Goal: Task Accomplishment & Management: Manage account settings

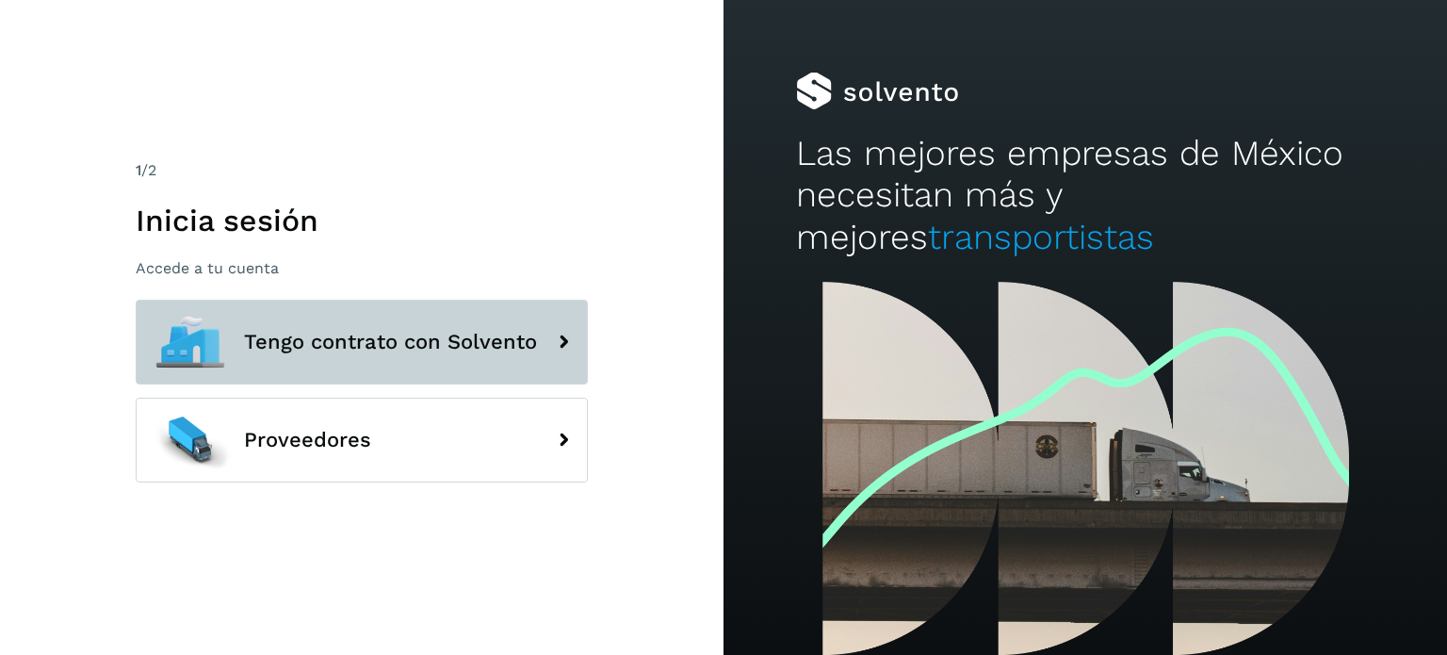
click at [563, 359] on icon at bounding box center [563, 342] width 38 height 38
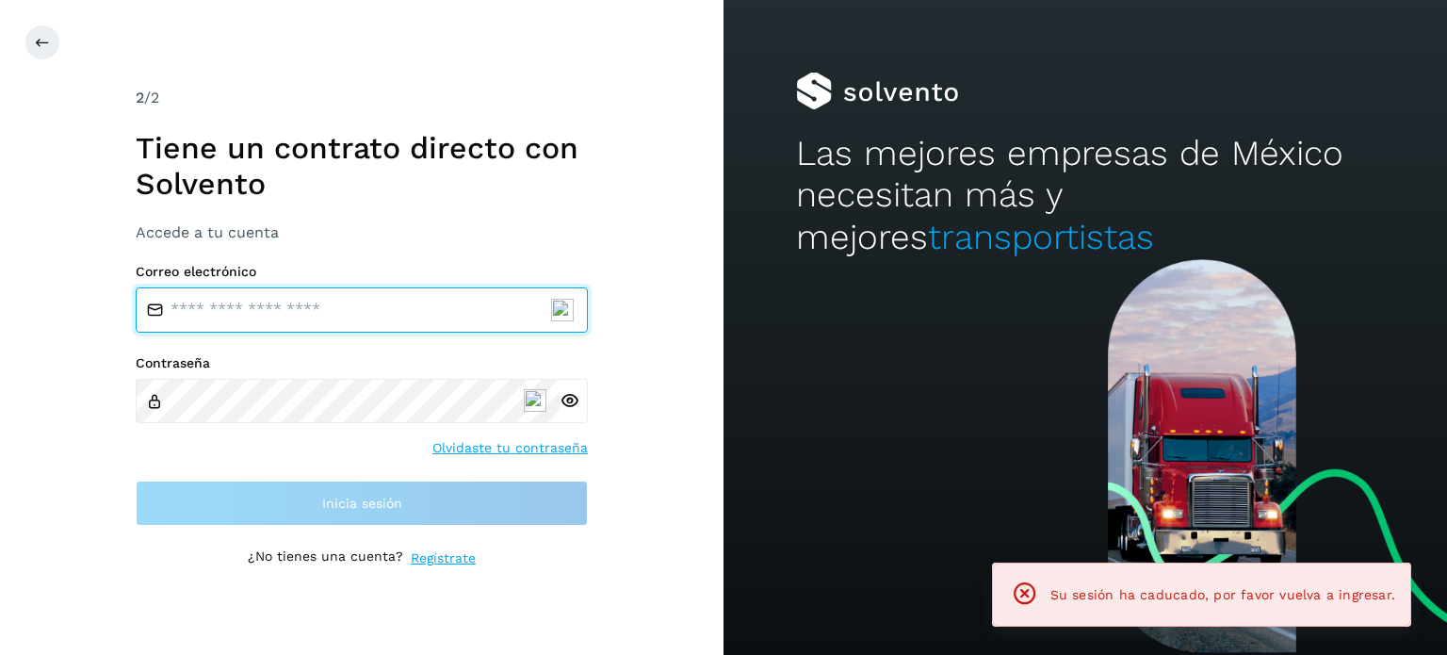
type input "**********"
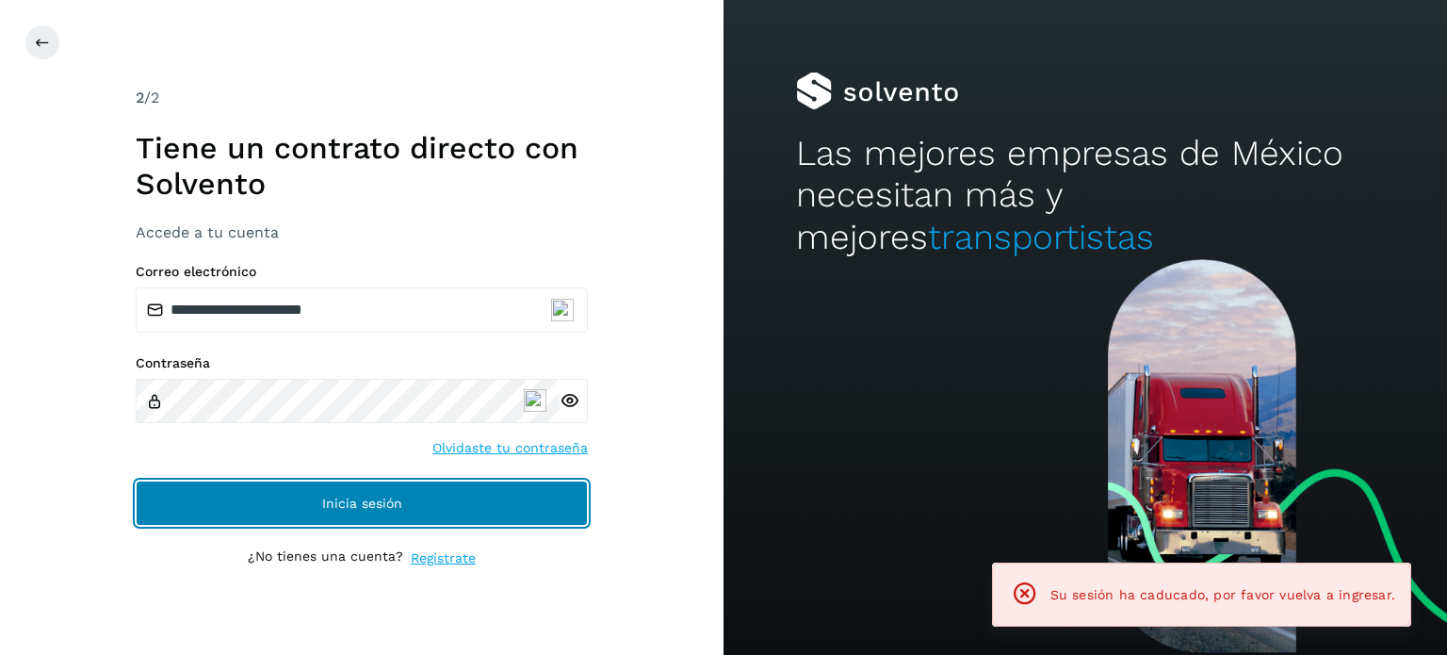
click at [374, 496] on span "Inicia sesión" at bounding box center [362, 502] width 80 height 13
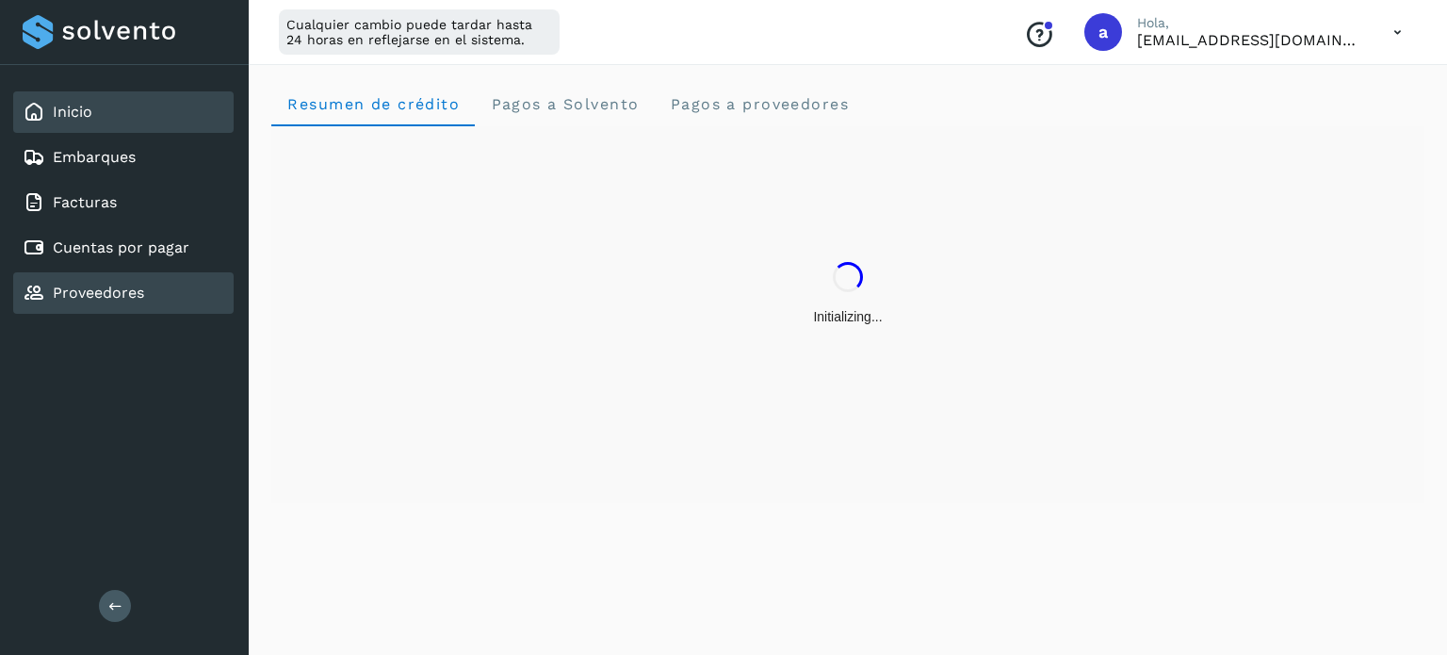
click at [83, 295] on link "Proveedores" at bounding box center [98, 292] width 91 height 18
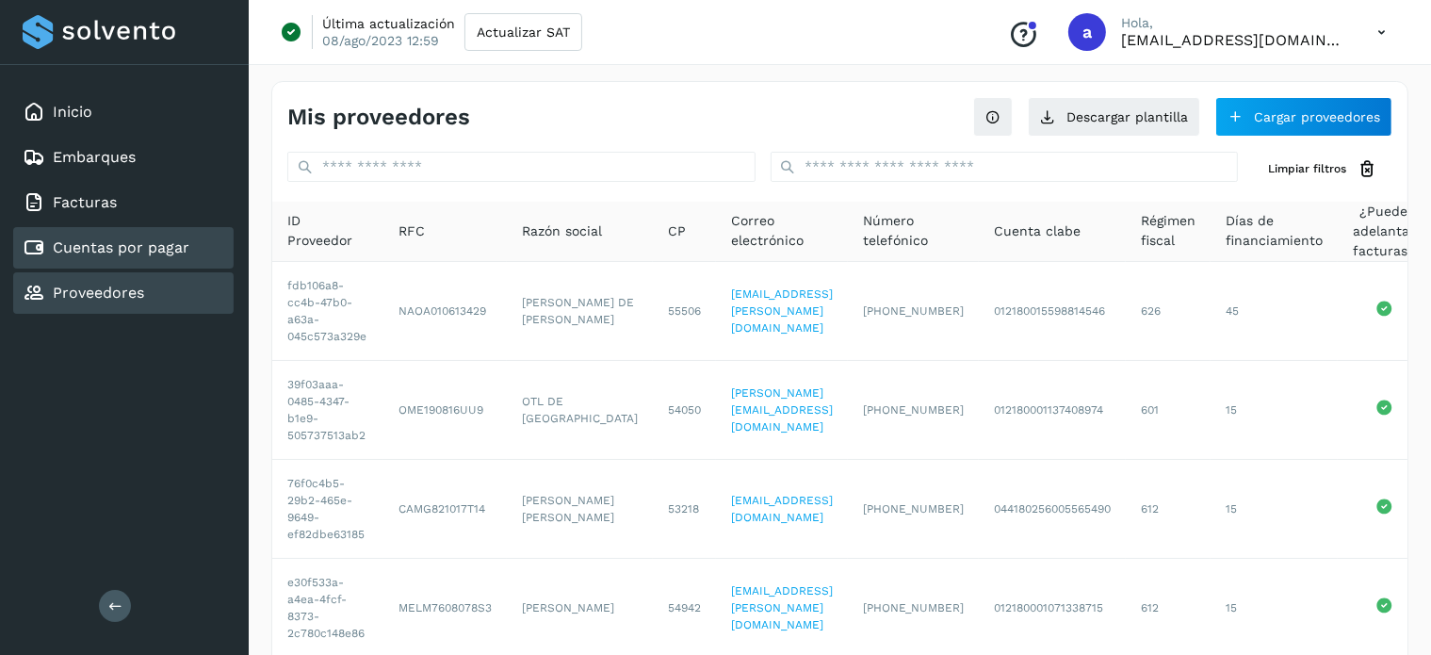
click at [103, 255] on div "Cuentas por pagar" at bounding box center [106, 247] width 167 height 23
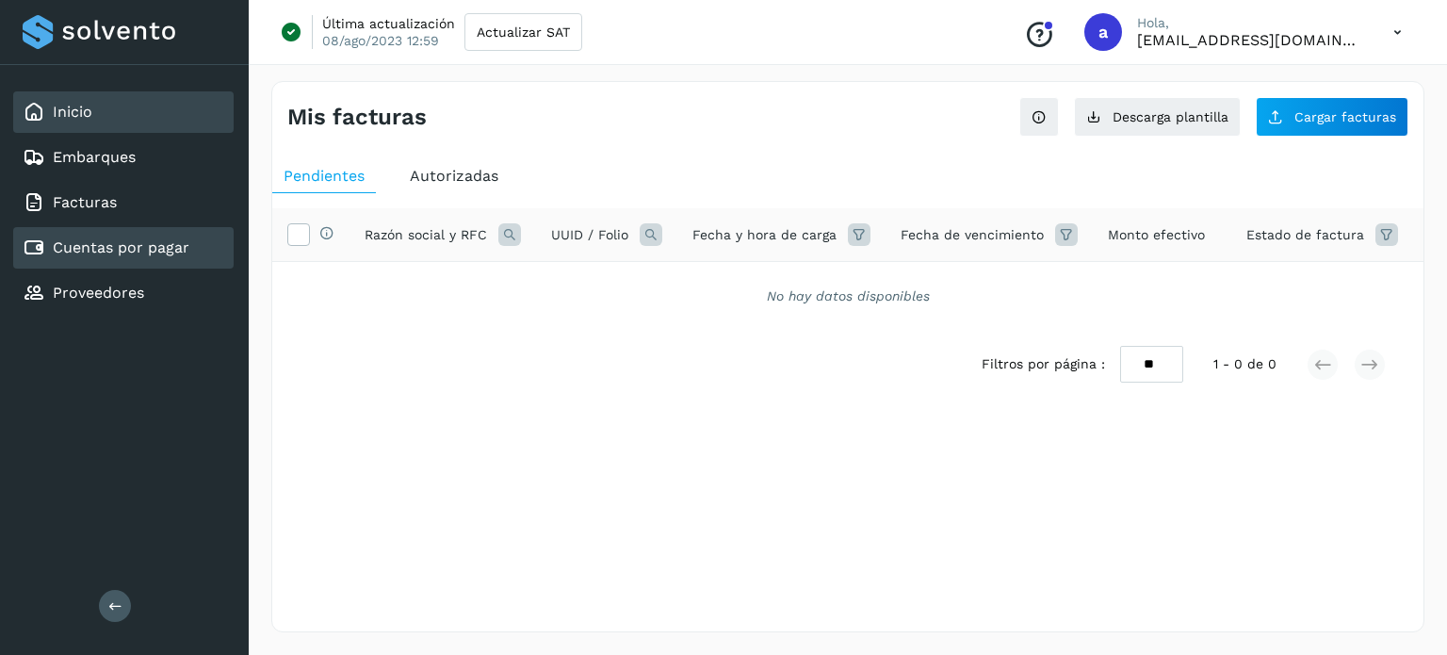
click at [72, 108] on link "Inicio" at bounding box center [73, 112] width 40 height 18
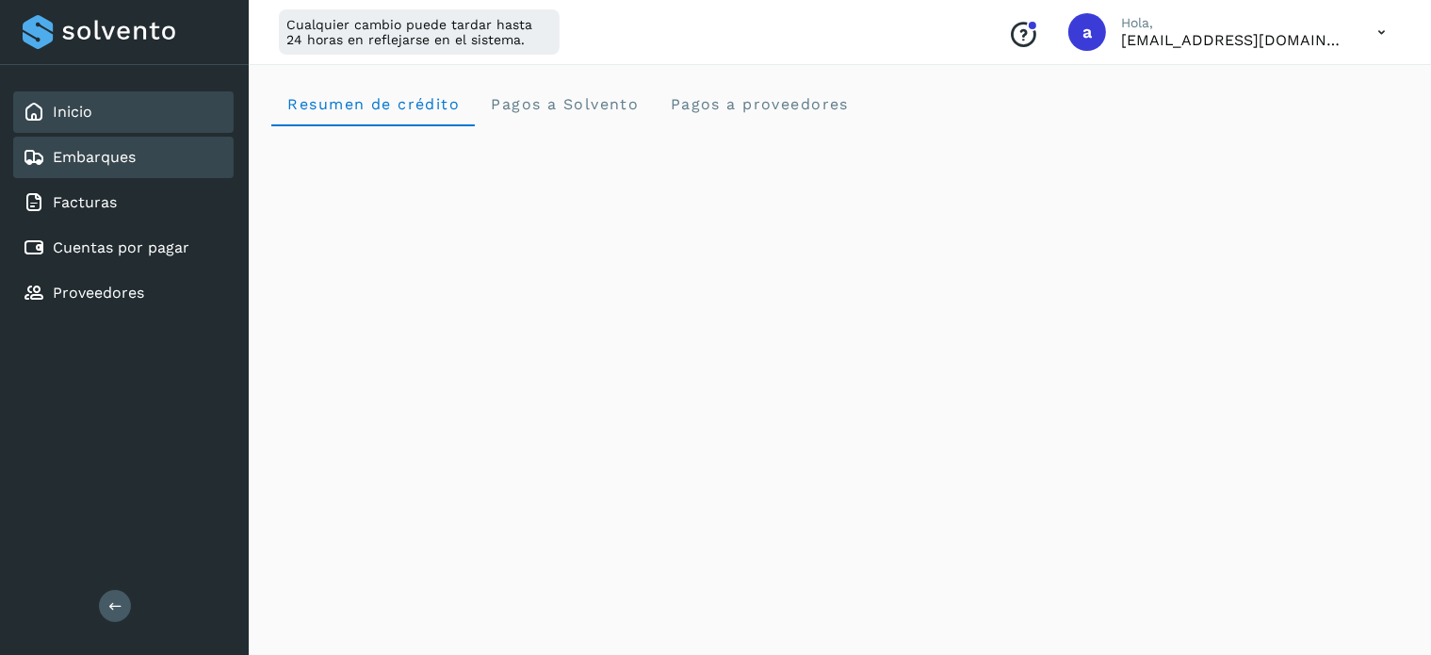
click at [76, 154] on link "Embarques" at bounding box center [94, 157] width 83 height 18
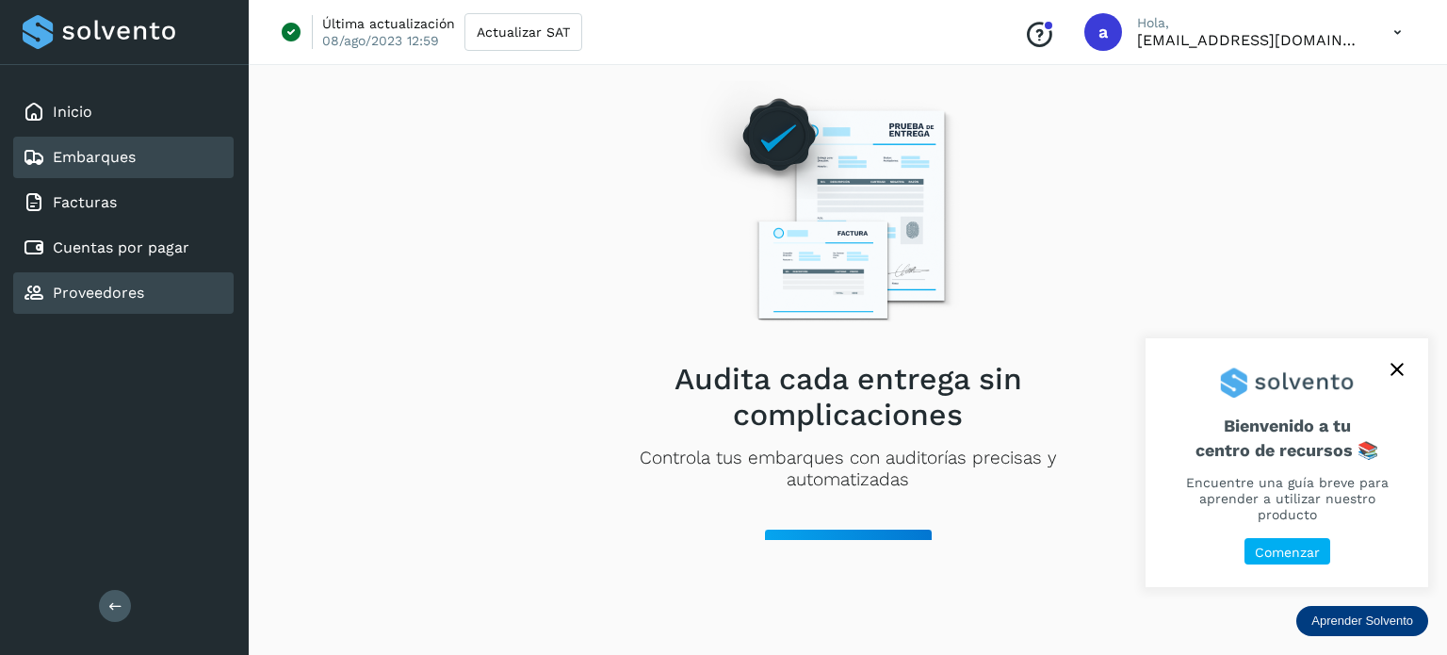
click at [90, 288] on link "Proveedores" at bounding box center [98, 292] width 91 height 18
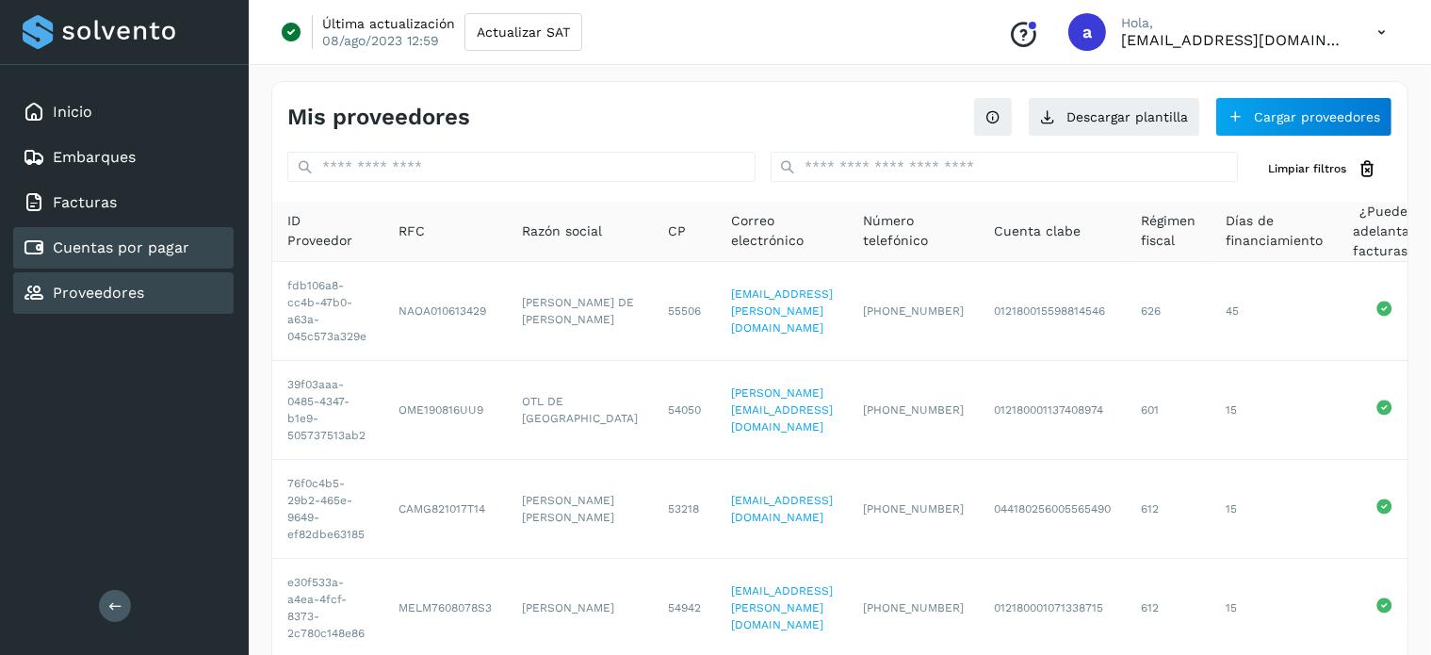
click at [149, 247] on link "Cuentas por pagar" at bounding box center [121, 247] width 137 height 18
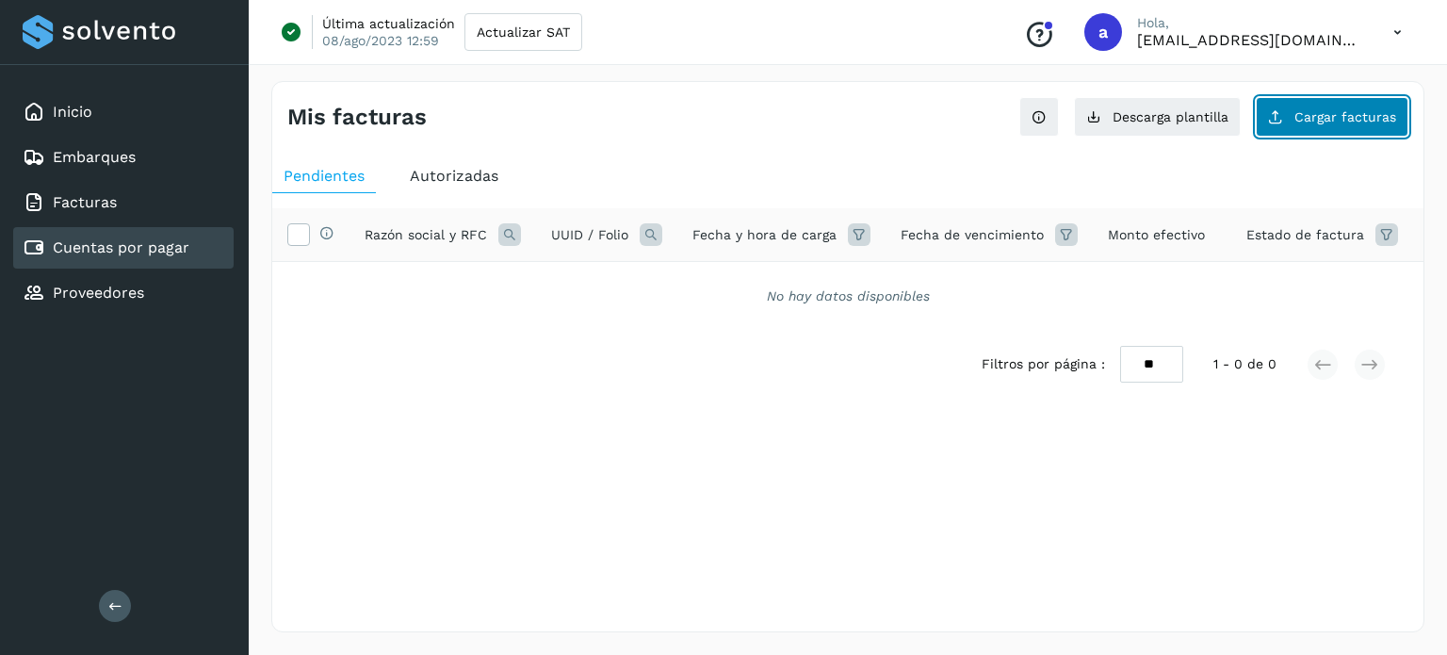
click at [1303, 118] on span "Cargar facturas" at bounding box center [1345, 116] width 102 height 13
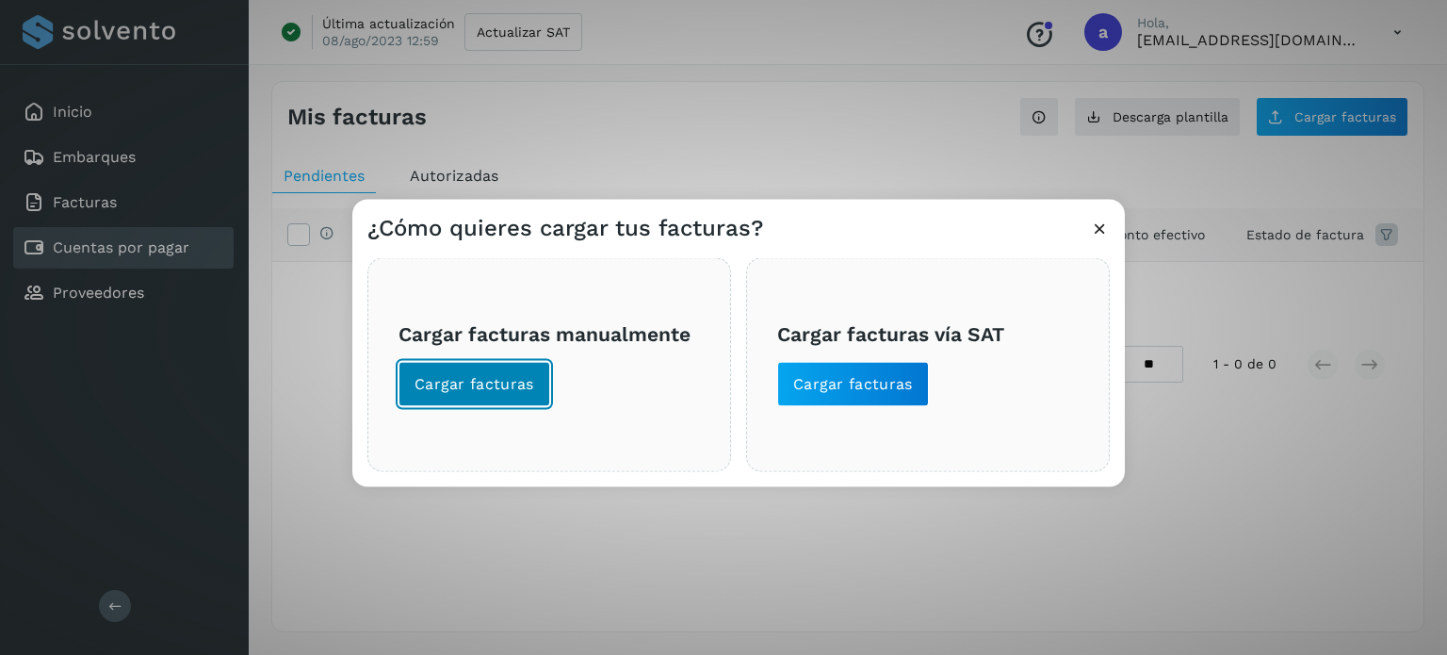
click at [472, 384] on span "Cargar facturas" at bounding box center [474, 383] width 120 height 21
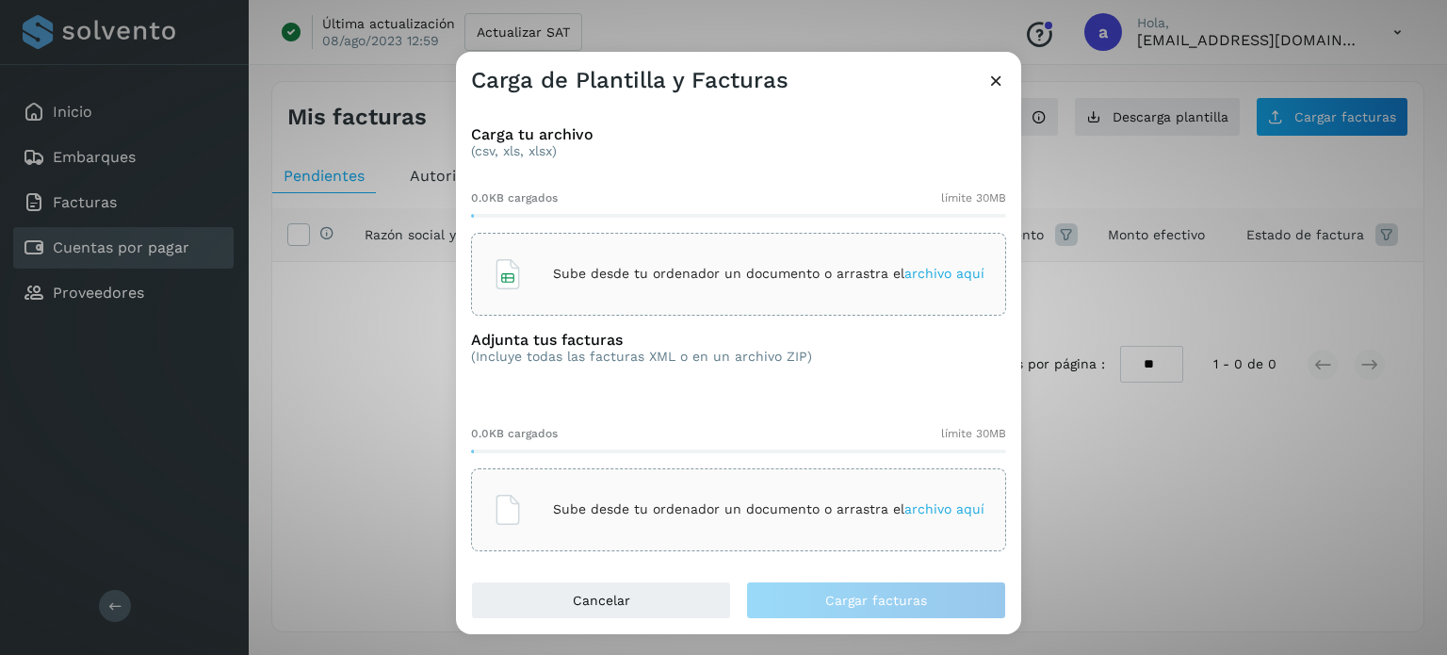
click at [843, 292] on div "Sube desde tu ordenador un documento o arrastra el archivo aquí" at bounding box center [739, 274] width 492 height 51
click at [766, 521] on div "Sube desde tu ordenador un documento o arrastra el archivo aquí" at bounding box center [739, 509] width 492 height 51
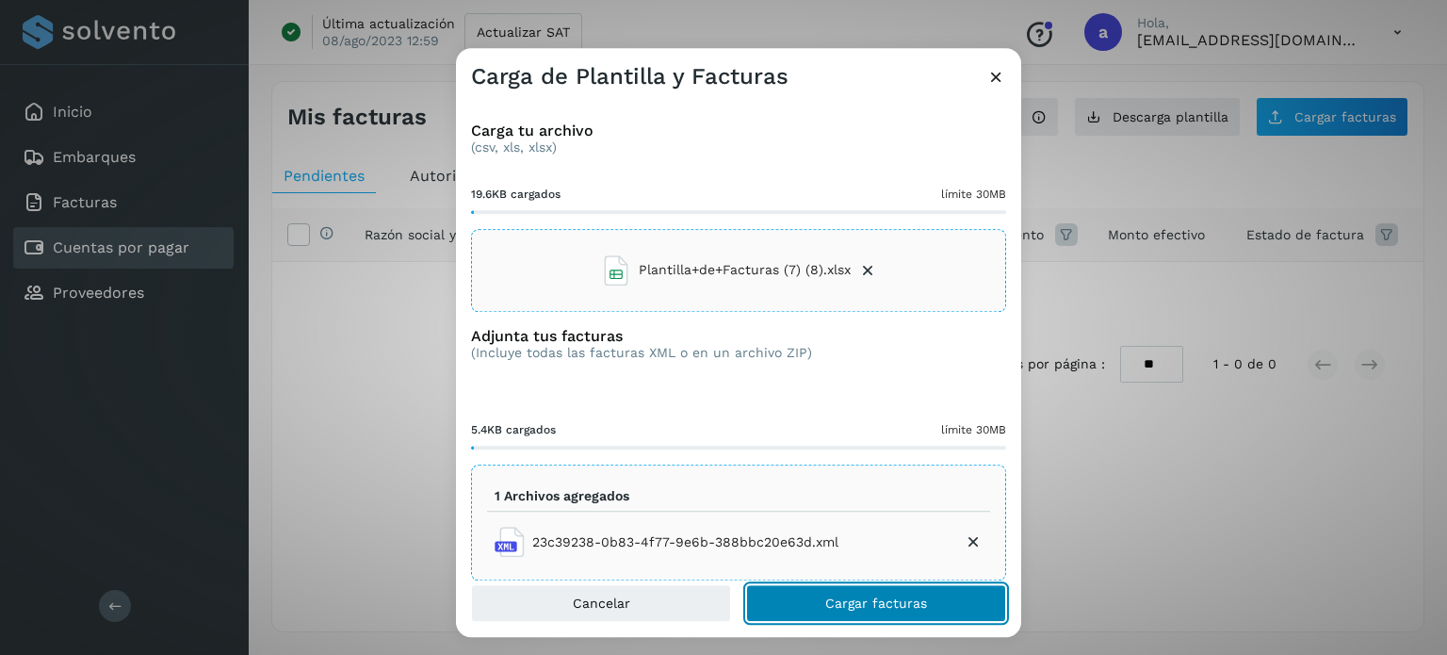
click at [827, 602] on span "Cargar facturas" at bounding box center [876, 602] width 102 height 13
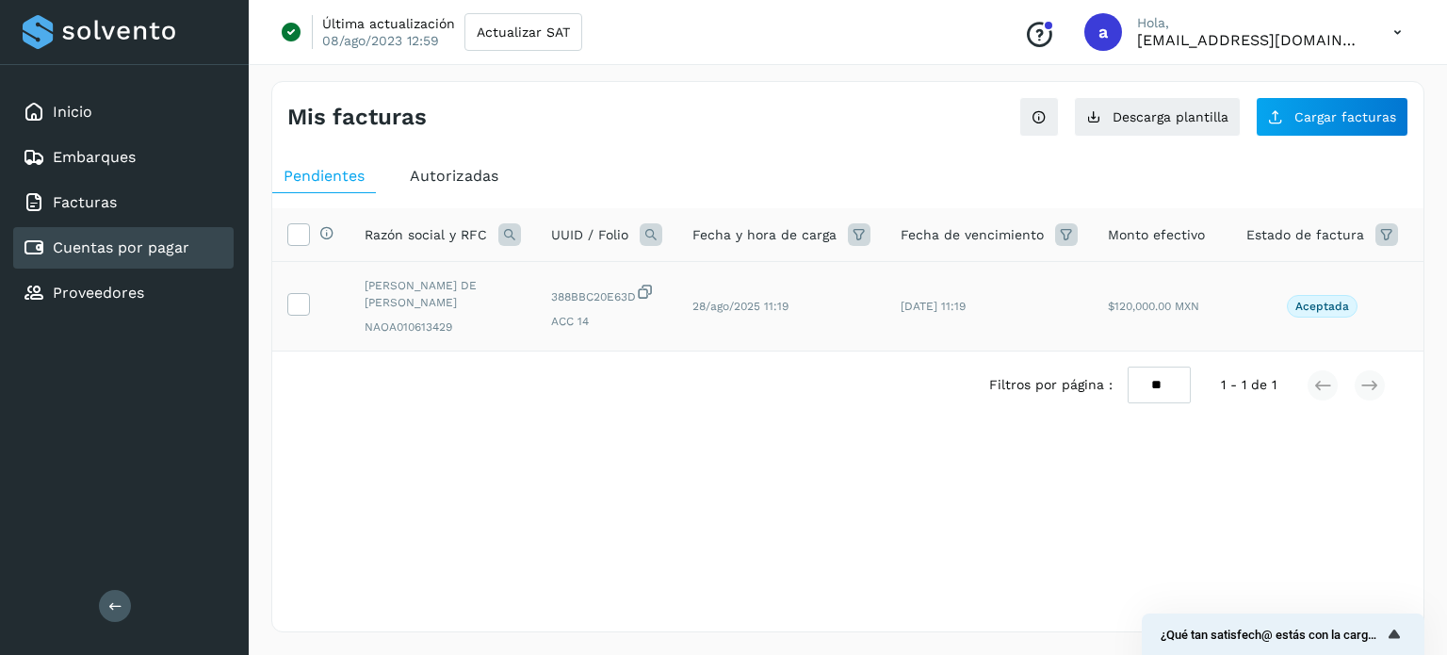
click at [310, 299] on td at bounding box center [310, 306] width 77 height 89
click at [305, 302] on icon at bounding box center [298, 303] width 20 height 20
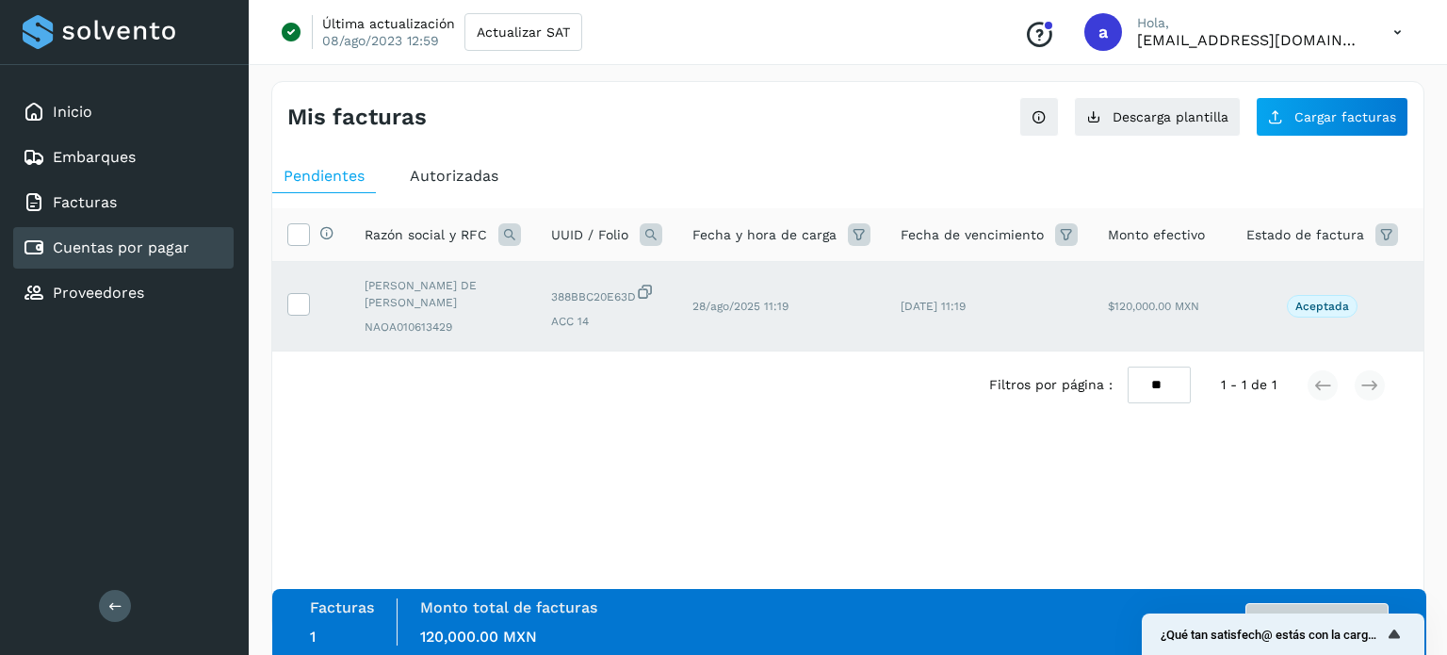
click at [1307, 602] on div "Facturas 1 Monto total de facturas Monto total 120,000.00 MXN Autorizar facturas" at bounding box center [849, 621] width 1078 height 47
click at [1270, 603] on button "Autorizar facturas" at bounding box center [1316, 622] width 143 height 38
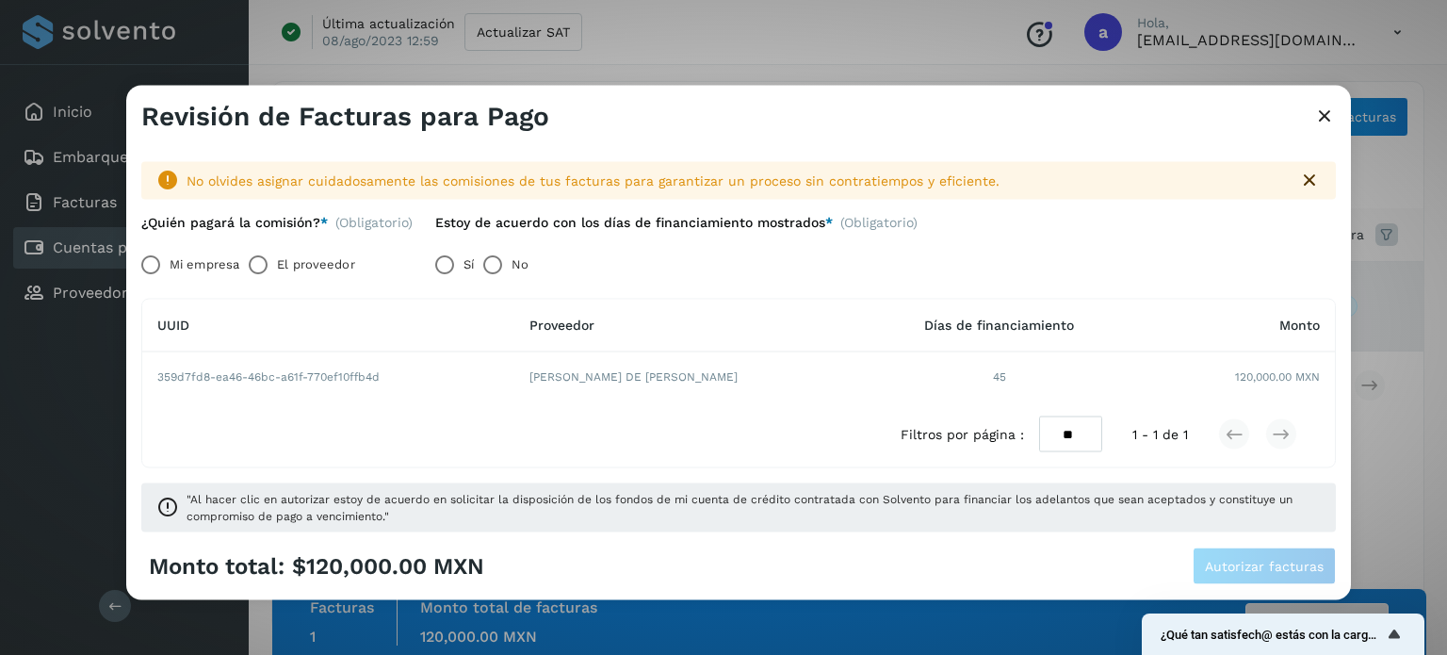
click at [176, 265] on label "Mi empresa" at bounding box center [205, 264] width 70 height 38
click at [1238, 563] on span "Autorizar facturas" at bounding box center [1264, 565] width 119 height 13
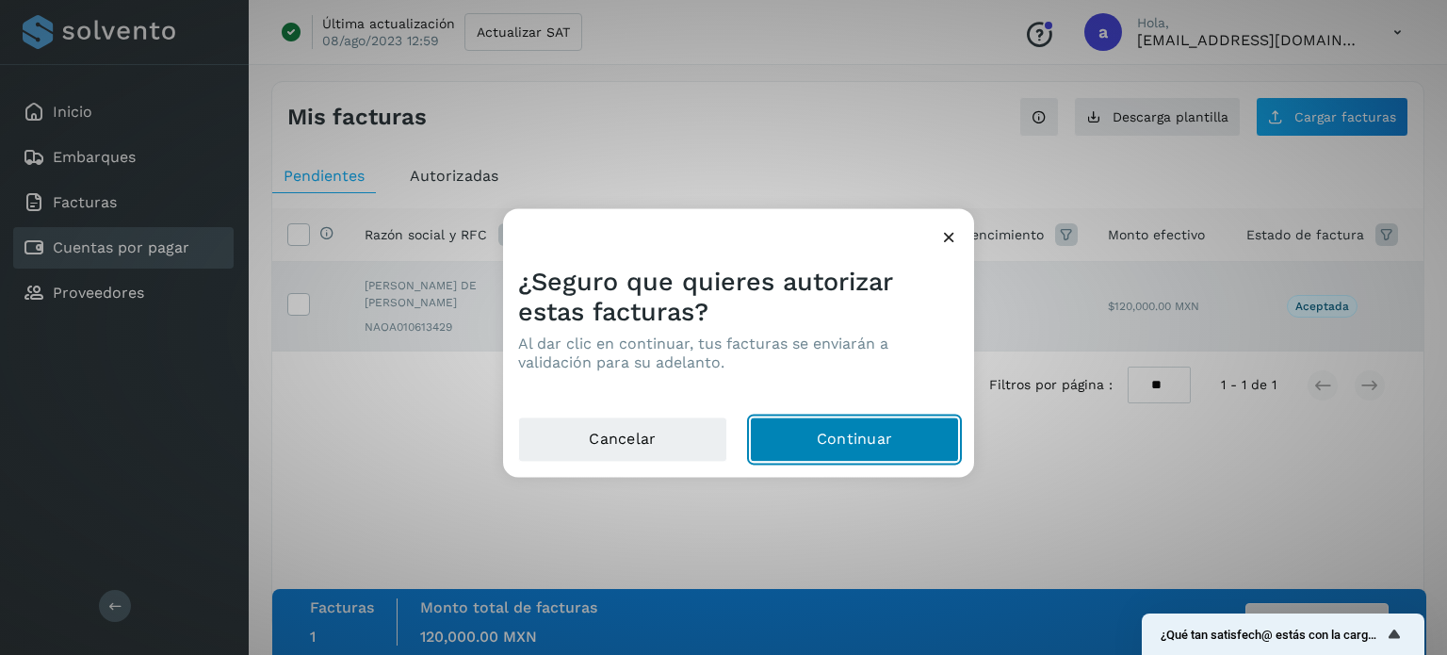
click at [832, 440] on button "Continuar" at bounding box center [854, 438] width 209 height 45
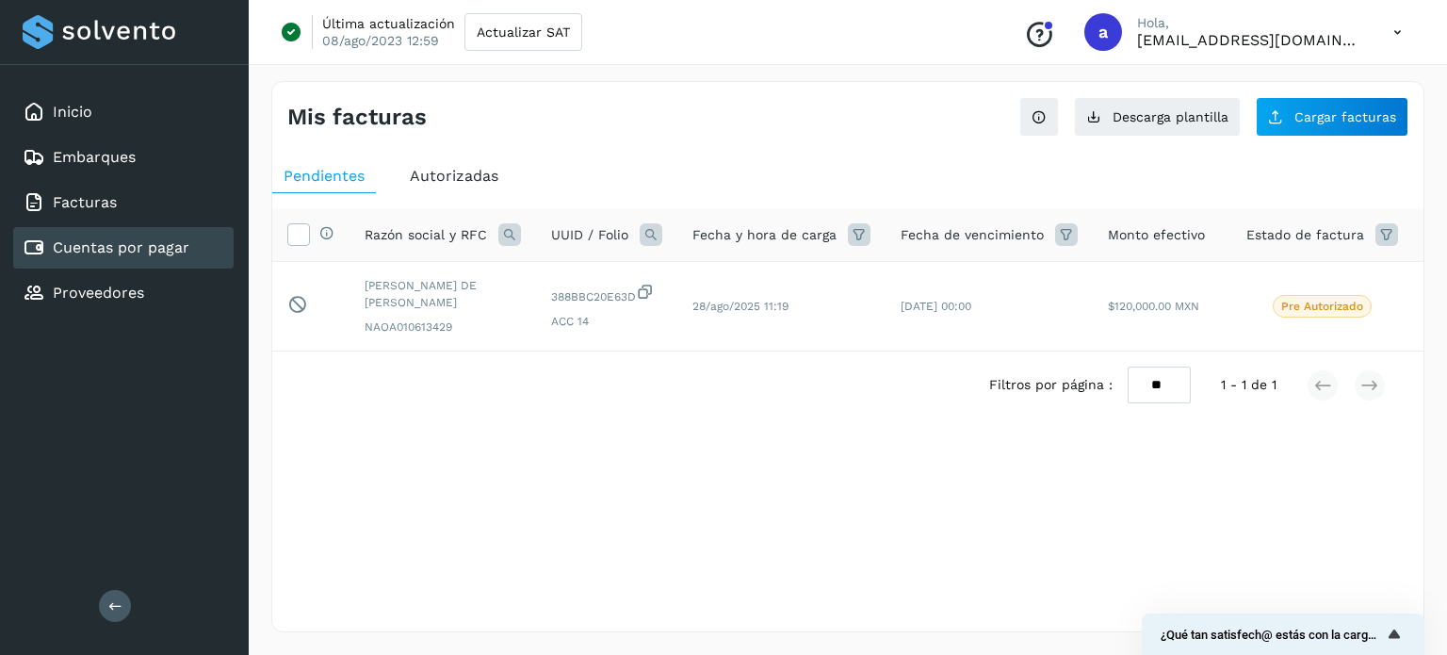
click at [740, 522] on div "Mis facturas Ver instrucciones para cargar Facturas Descarga plantilla Cargar f…" at bounding box center [847, 356] width 1153 height 551
click at [147, 247] on link "Cuentas por pagar" at bounding box center [121, 247] width 137 height 18
click at [82, 117] on link "Inicio" at bounding box center [73, 112] width 40 height 18
